Goal: Complete application form: Complete application form

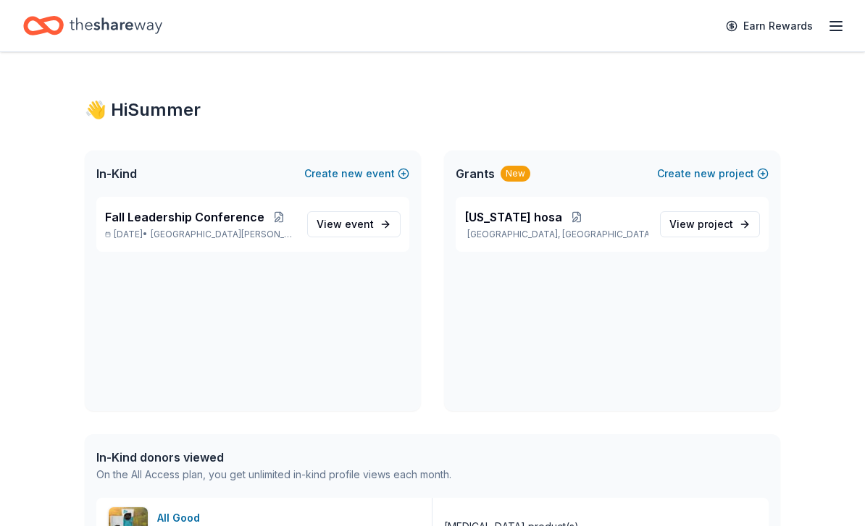
click at [374, 219] on link "View event" at bounding box center [353, 224] width 93 height 26
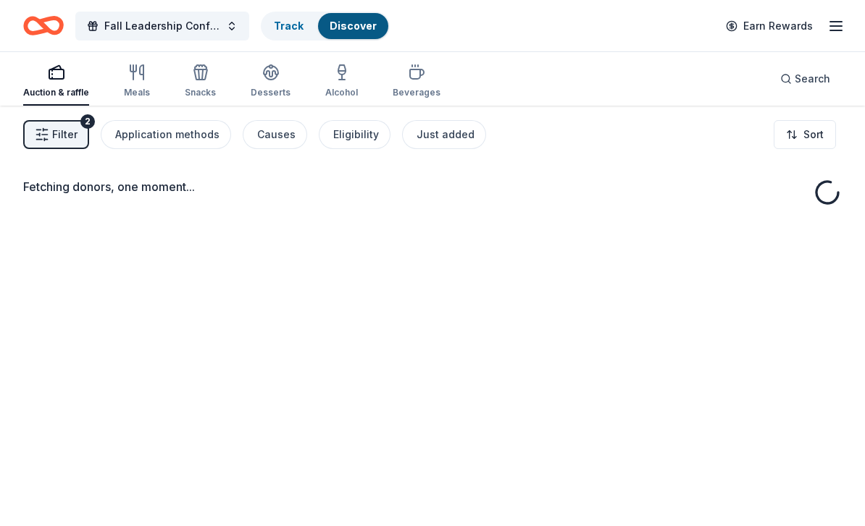
click at [360, 235] on div "Fetching donors, one moment..." at bounding box center [432, 369] width 865 height 526
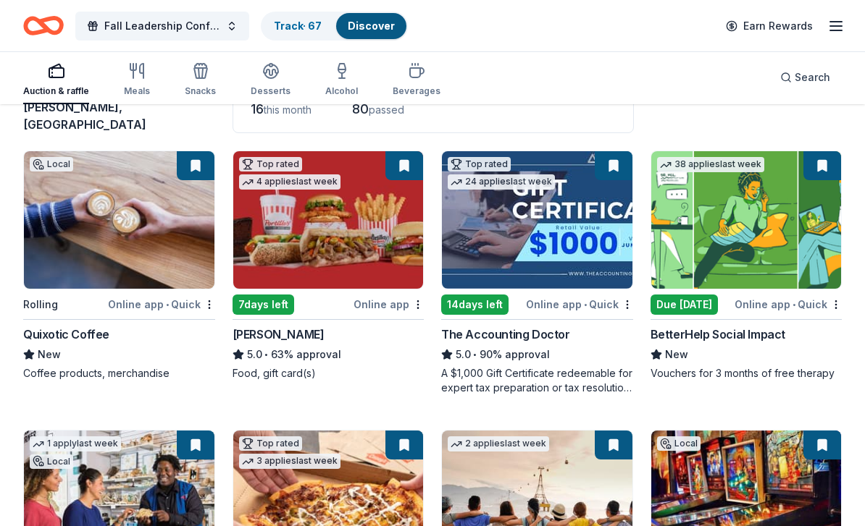
scroll to position [126, 0]
click at [378, 230] on img at bounding box center [328, 220] width 190 height 138
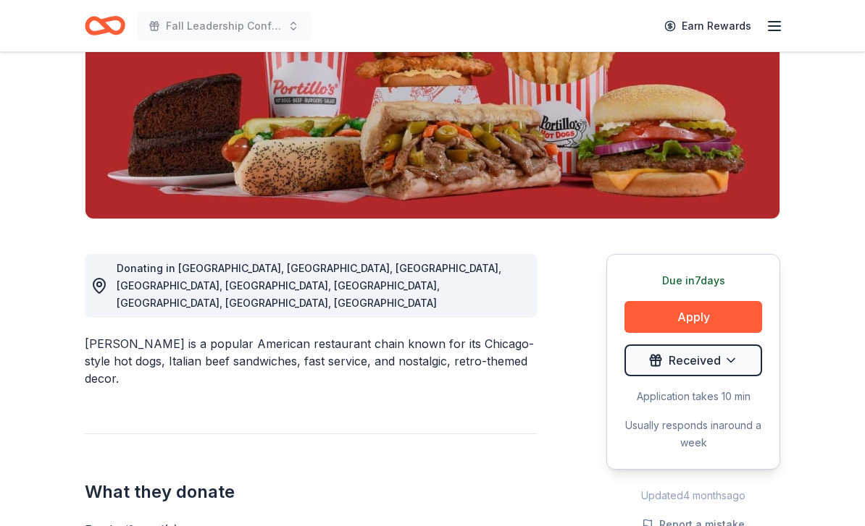
scroll to position [204, 0]
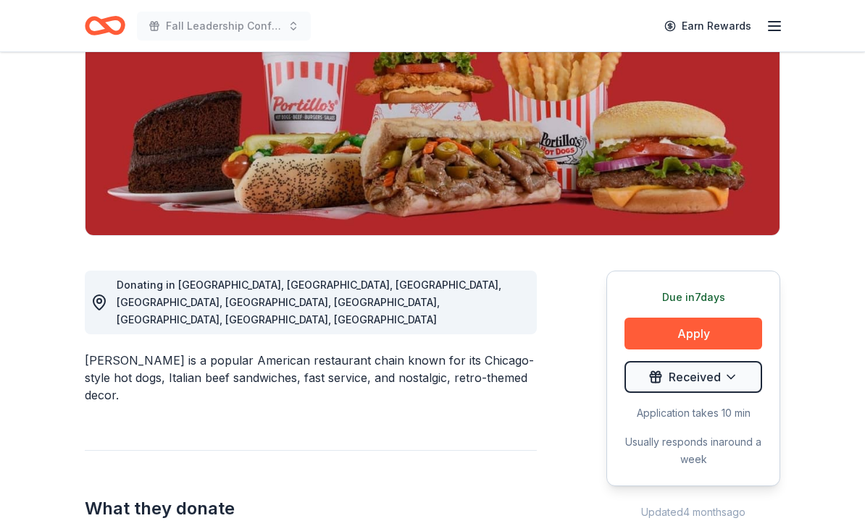
click at [671, 328] on button "Apply" at bounding box center [693, 334] width 138 height 32
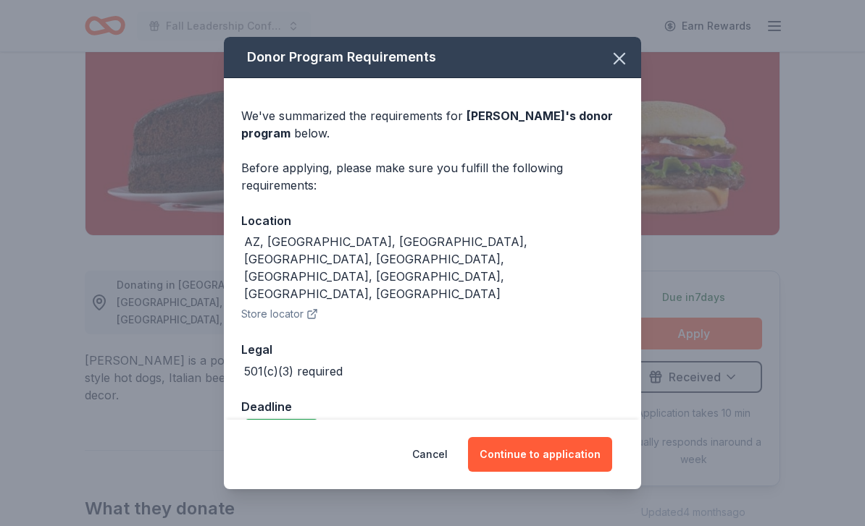
click at [532, 472] on button "Continue to application" at bounding box center [540, 454] width 144 height 35
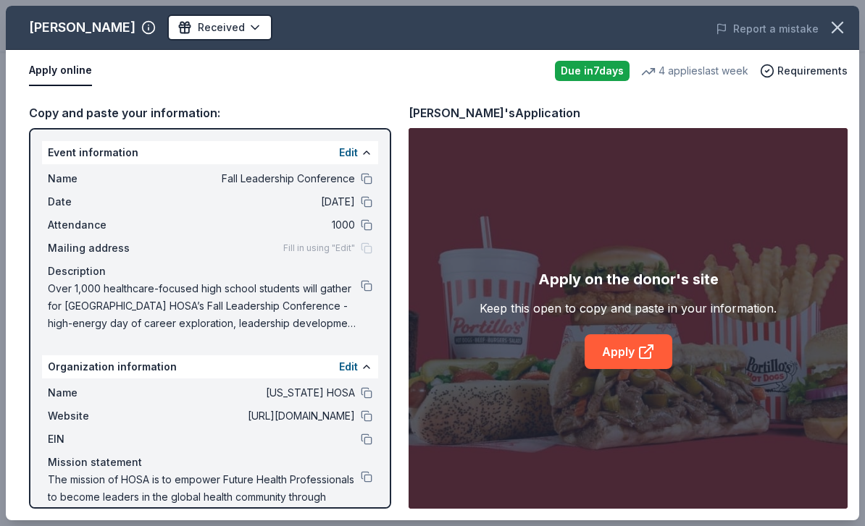
click at [354, 282] on span "Over 1,000 healthcare-focused high school students will gather for [GEOGRAPHIC_…" at bounding box center [204, 306] width 313 height 52
click at [361, 283] on button at bounding box center [367, 286] width 12 height 12
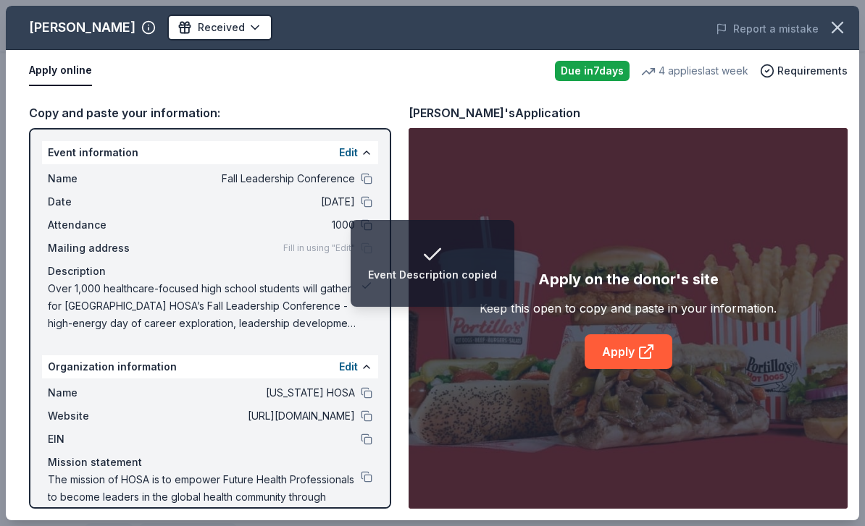
scroll to position [251, 0]
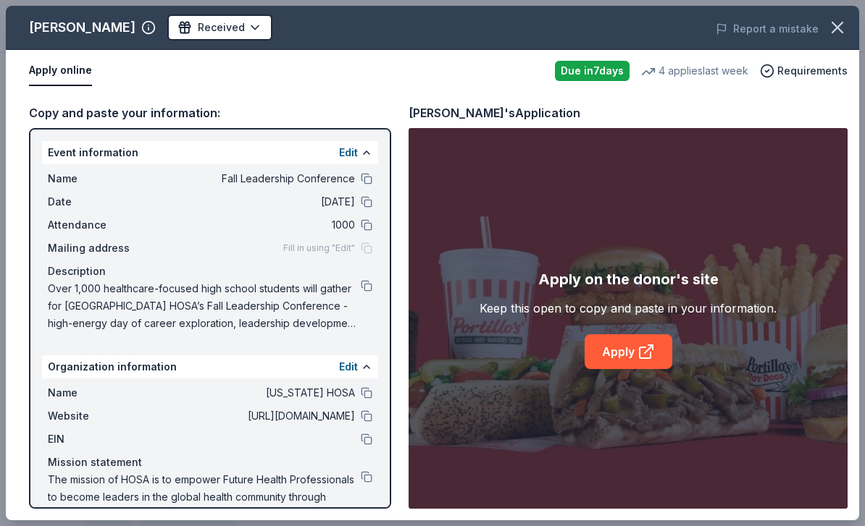
click at [364, 295] on div "Over 1,000 healthcare-focused high school students will gather for [GEOGRAPHIC_…" at bounding box center [210, 306] width 324 height 52
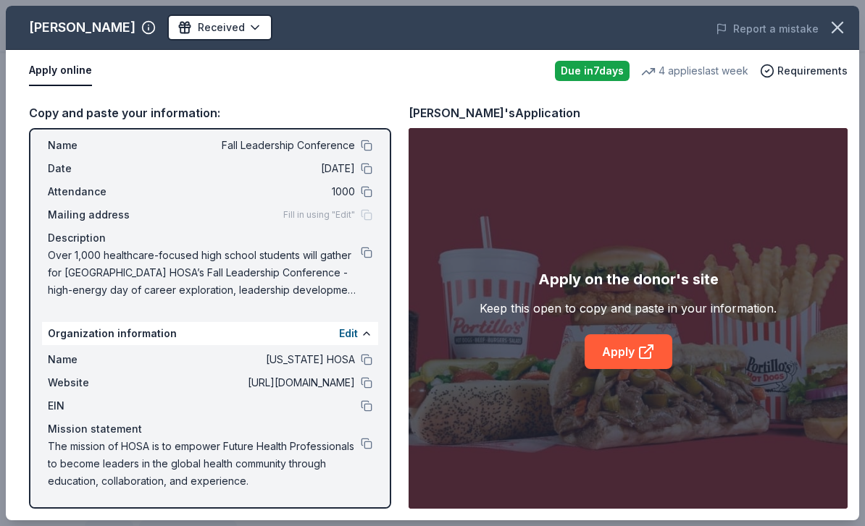
scroll to position [33, 0]
click at [366, 449] on button at bounding box center [367, 444] width 12 height 12
